Goal: Navigation & Orientation: Find specific page/section

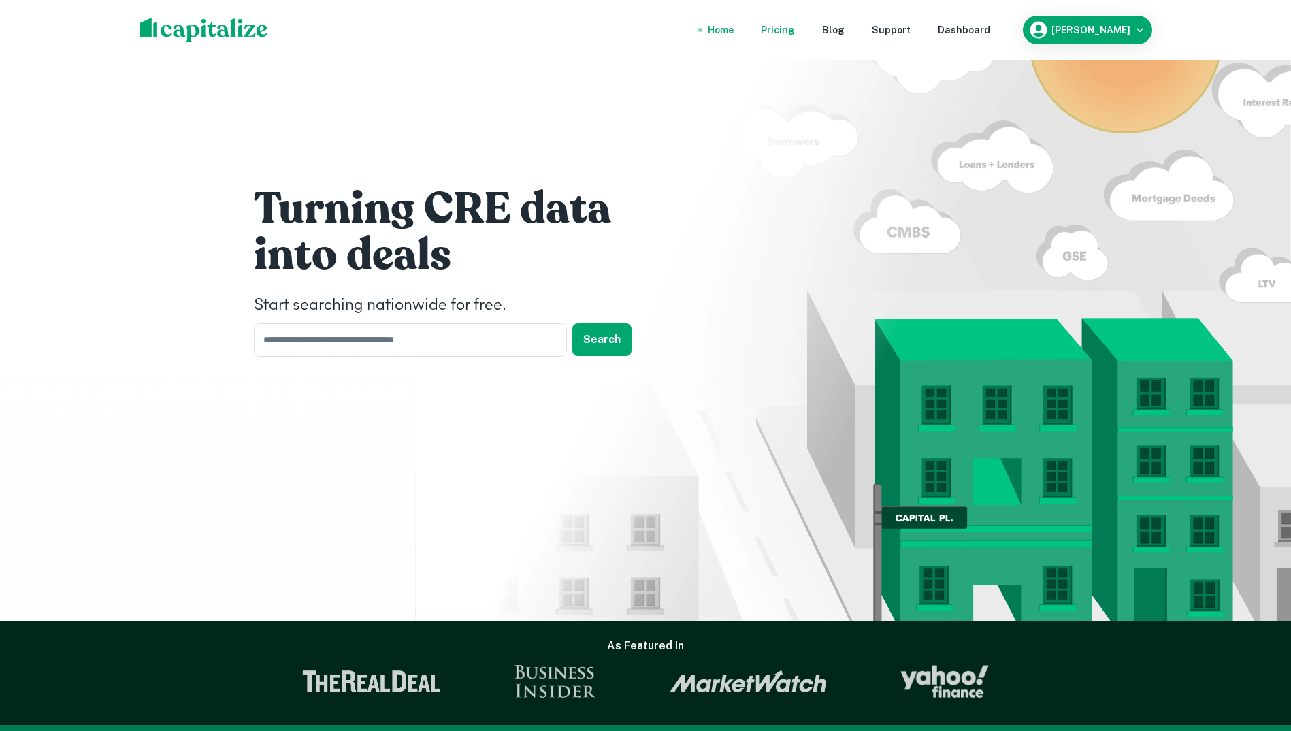
click at [769, 28] on div "Pricing" at bounding box center [778, 29] width 34 height 15
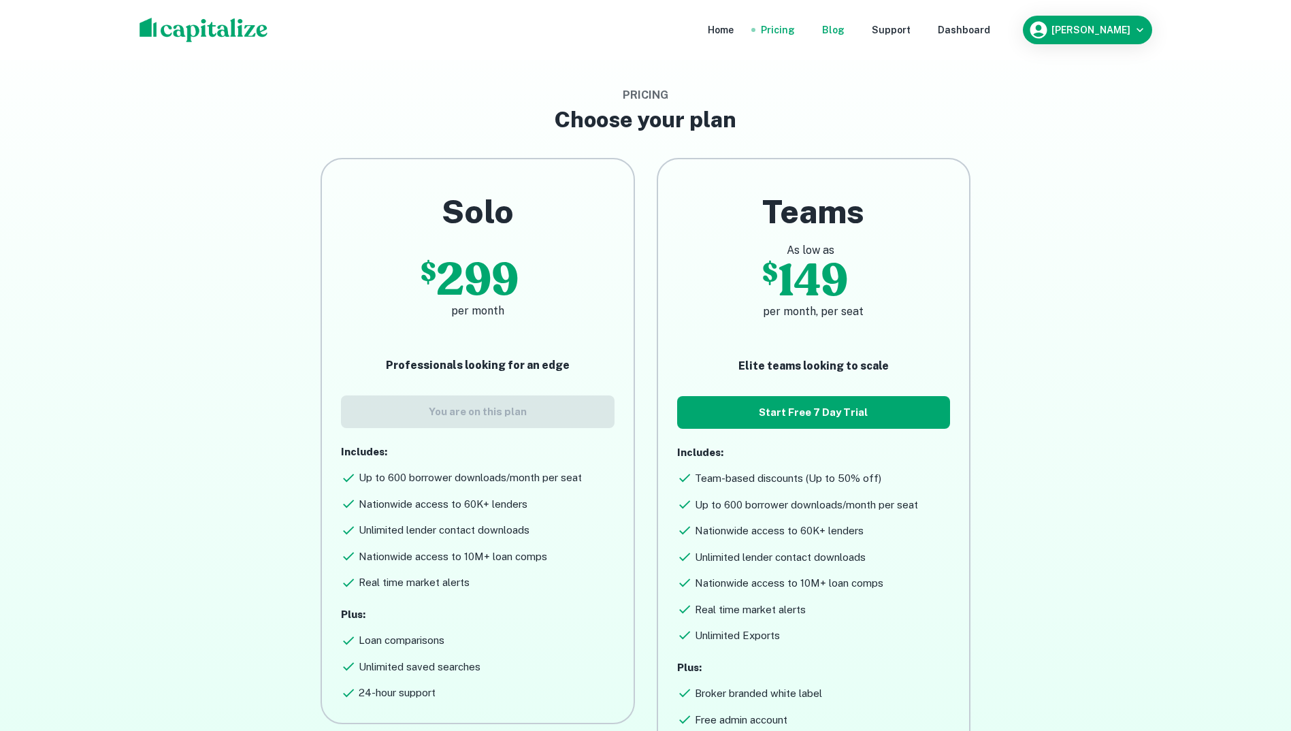
click at [842, 30] on div "Blog" at bounding box center [833, 29] width 22 height 15
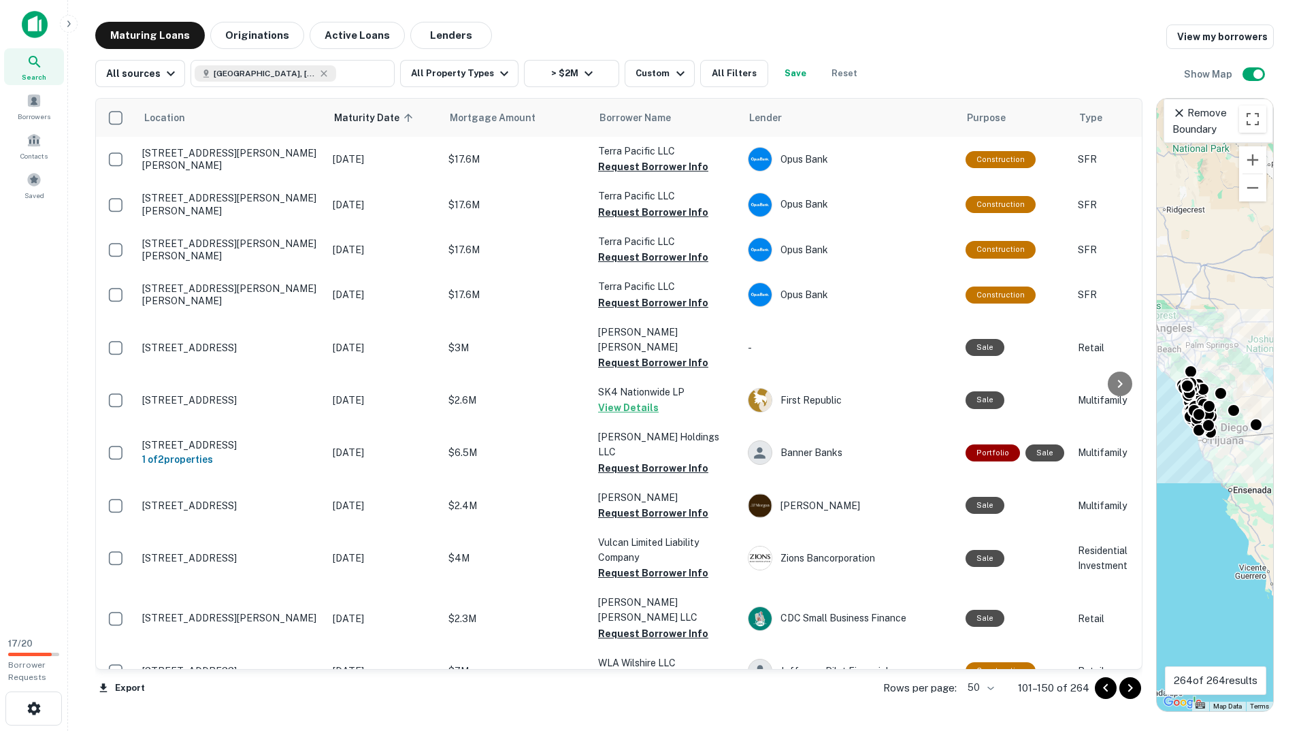
scroll to position [408, 0]
